Goal: Transaction & Acquisition: Purchase product/service

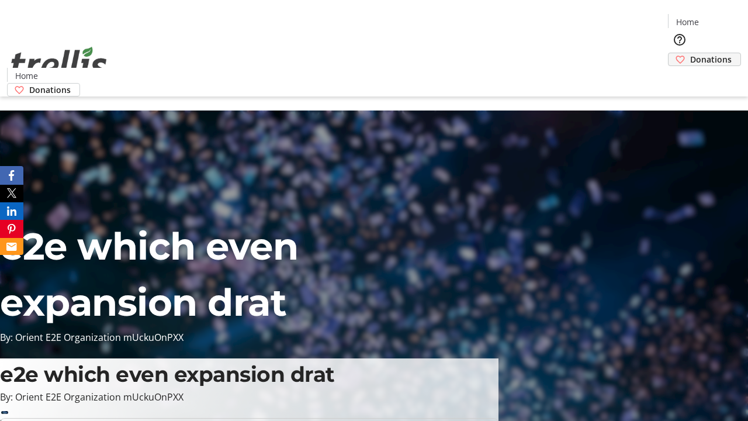
click at [690, 53] on span "Donations" at bounding box center [710, 59] width 41 height 12
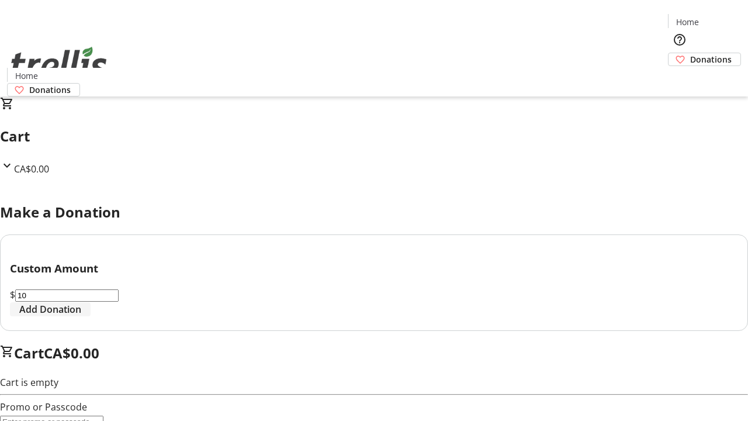
click at [81, 316] on span "Add Donation" at bounding box center [50, 309] width 62 height 14
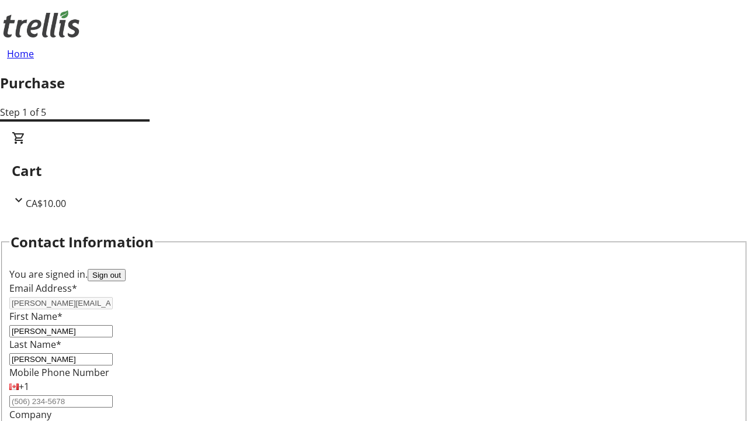
select select "CA"
type input "[STREET_ADDRESS][PERSON_NAME]"
type input "Kelowna"
select select "BC"
type input "Kelowna"
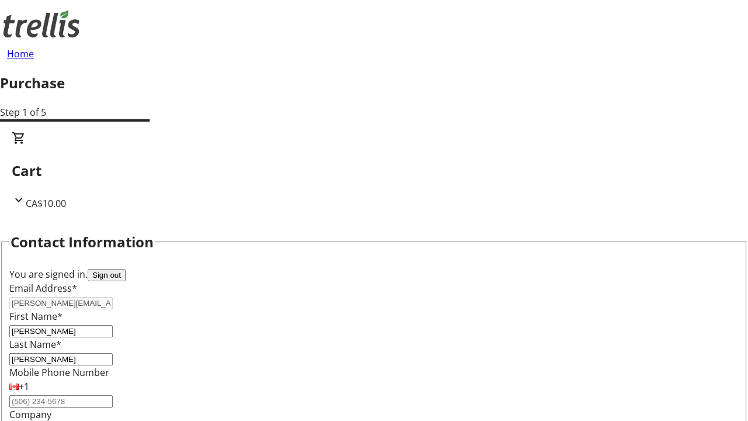
type input "V1Y 0C2"
